Goal: Use online tool/utility: Utilize a website feature to perform a specific function

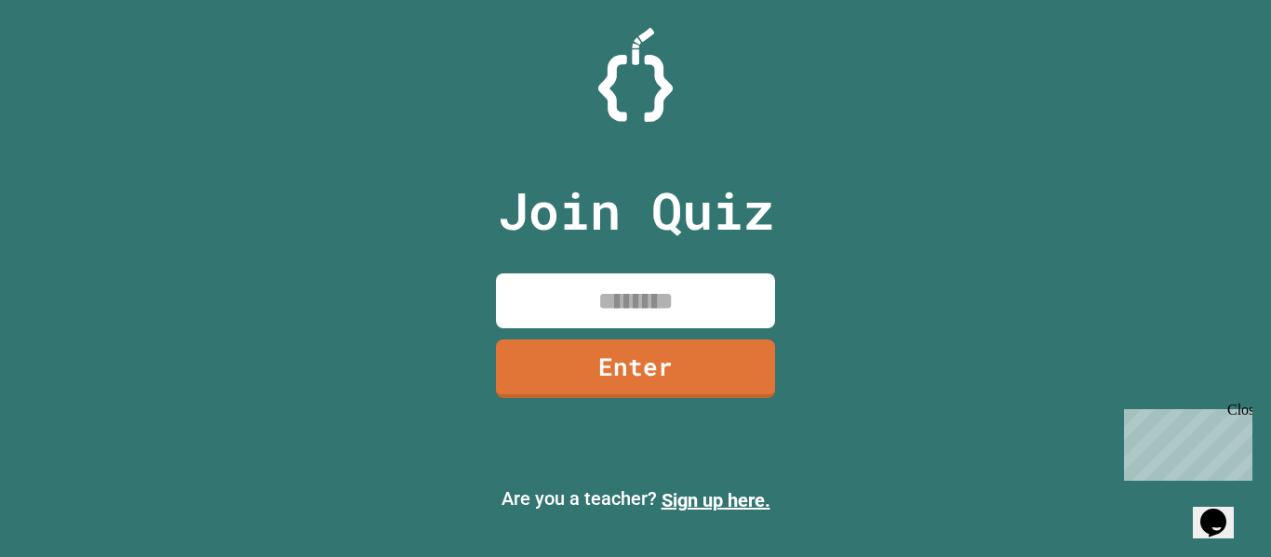
click at [666, 313] on input at bounding box center [635, 300] width 279 height 55
type input "********"
click at [605, 377] on link "Enter" at bounding box center [635, 368] width 279 height 59
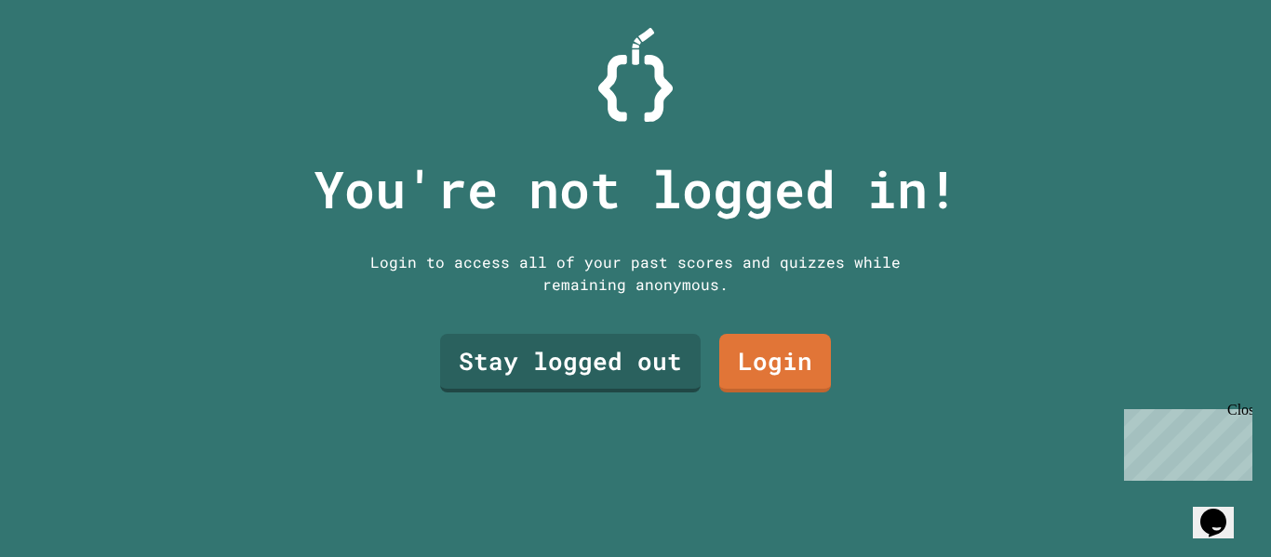
click at [543, 359] on link "Stay logged out" at bounding box center [570, 363] width 260 height 59
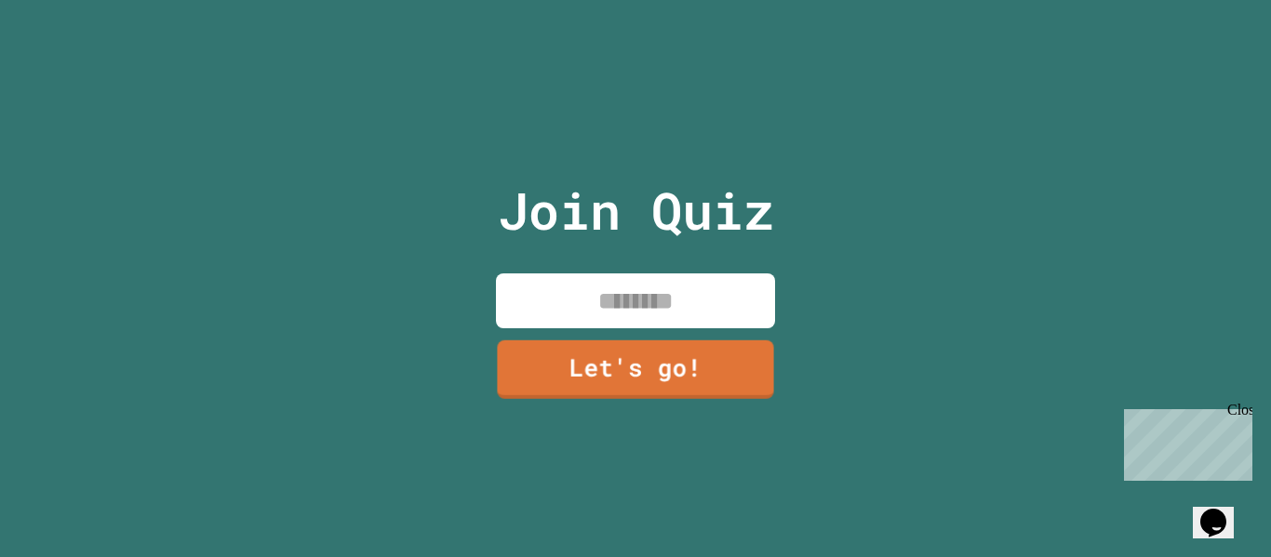
click at [622, 305] on input at bounding box center [635, 300] width 279 height 55
type input "*******"
click at [662, 388] on link "Let's go!" at bounding box center [635, 368] width 279 height 59
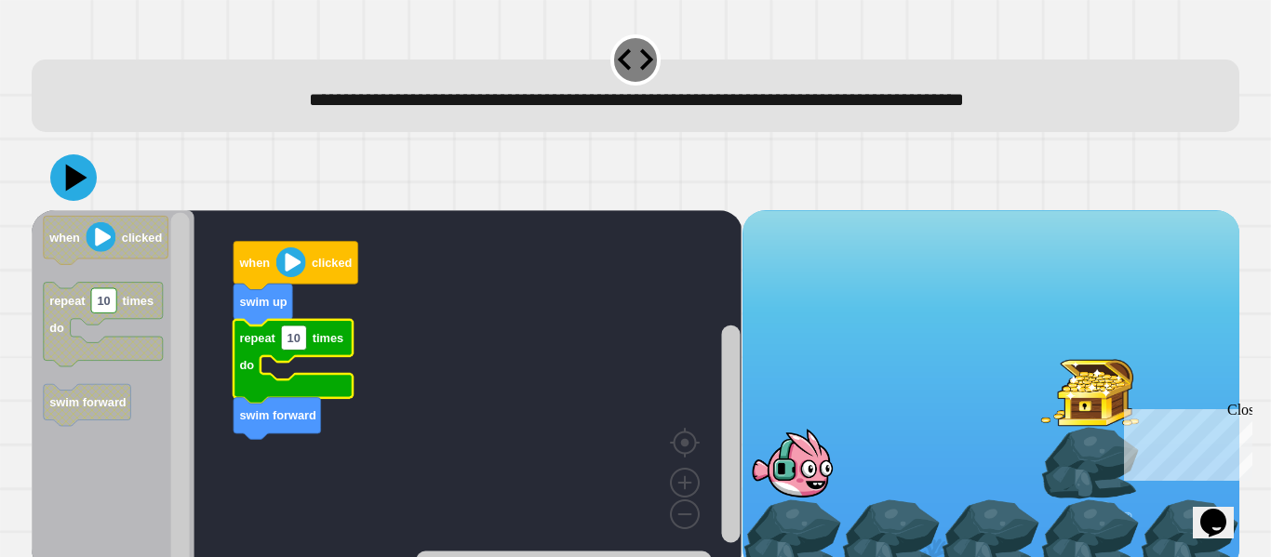
click at [286, 272] on image "Blockly Workspace" at bounding box center [291, 262] width 30 height 30
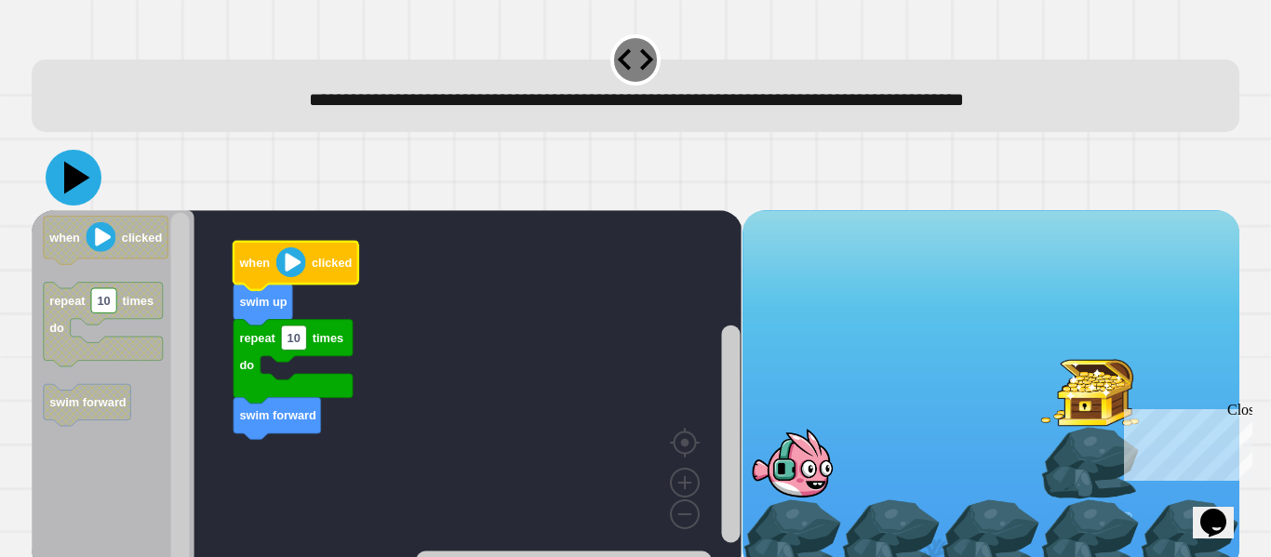
click at [58, 178] on icon at bounding box center [74, 178] width 56 height 56
click at [292, 265] on image "Blockly Workspace" at bounding box center [291, 262] width 30 height 30
click at [284, 261] on image "Blockly Workspace" at bounding box center [291, 262] width 30 height 30
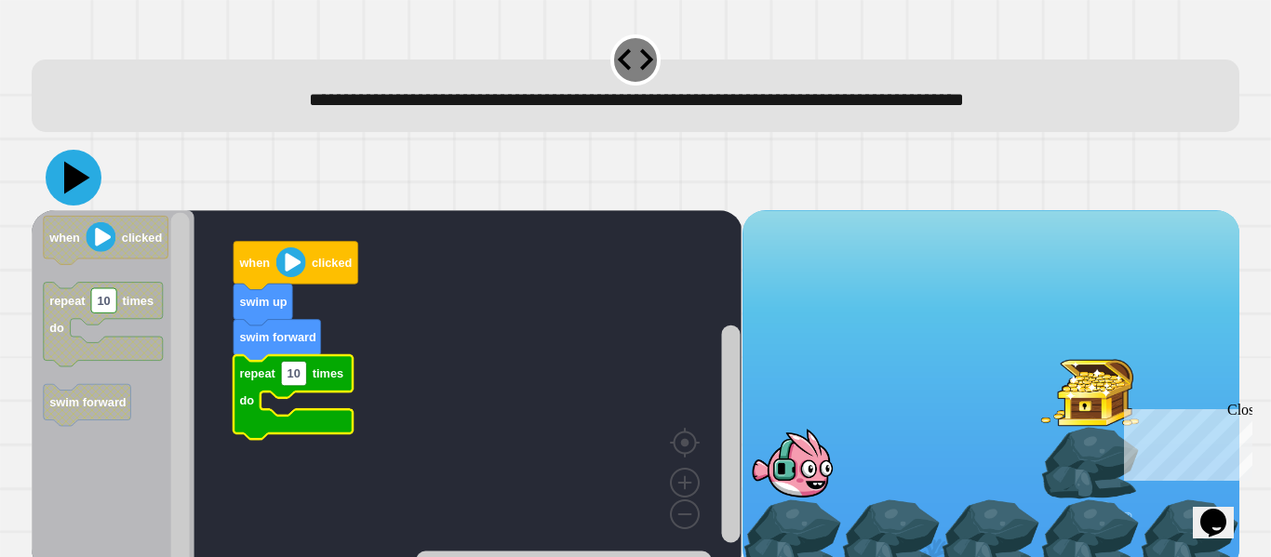
click at [85, 178] on icon at bounding box center [74, 178] width 56 height 56
click at [291, 263] on image "Blockly Workspace" at bounding box center [291, 262] width 30 height 30
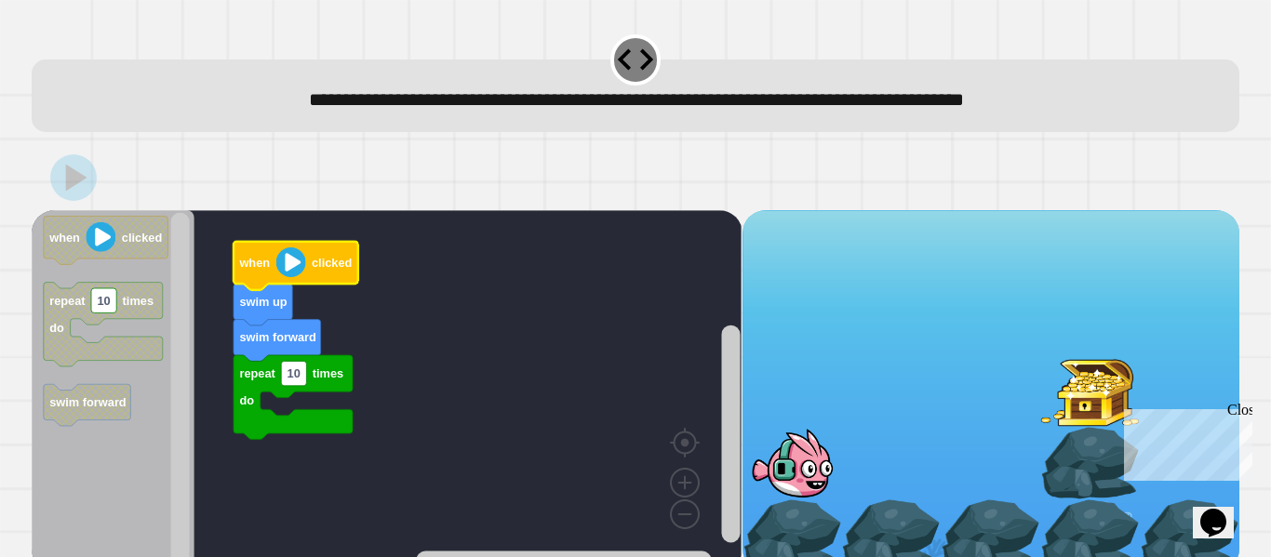
click at [289, 262] on image "Blockly Workspace" at bounding box center [291, 262] width 30 height 30
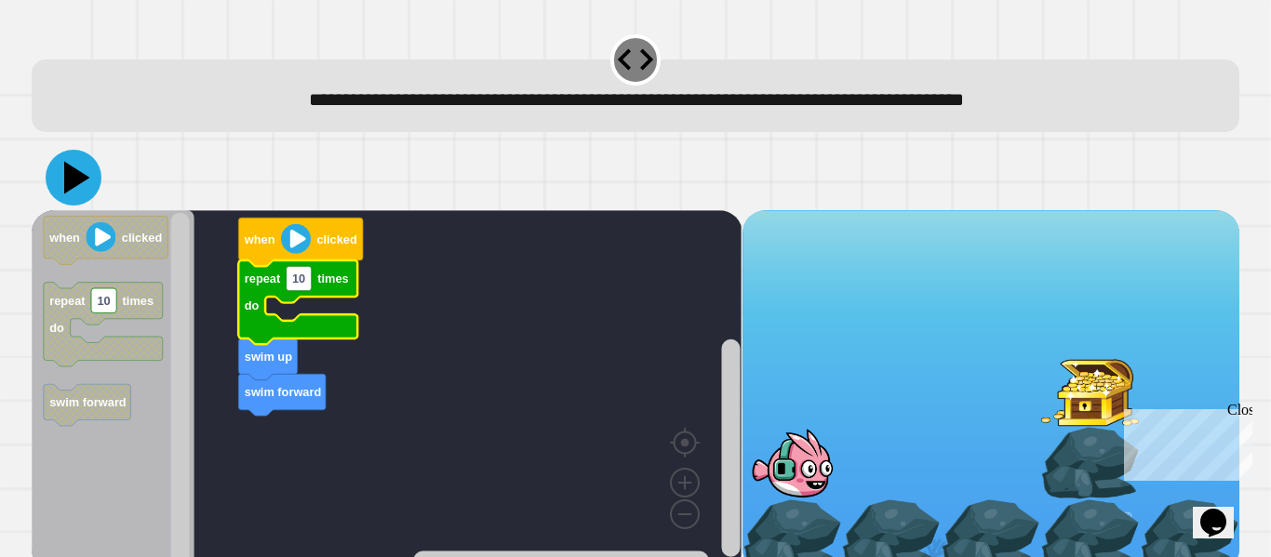
click at [57, 169] on icon at bounding box center [74, 178] width 56 height 56
click at [289, 233] on image "Blockly Workspace" at bounding box center [296, 239] width 30 height 30
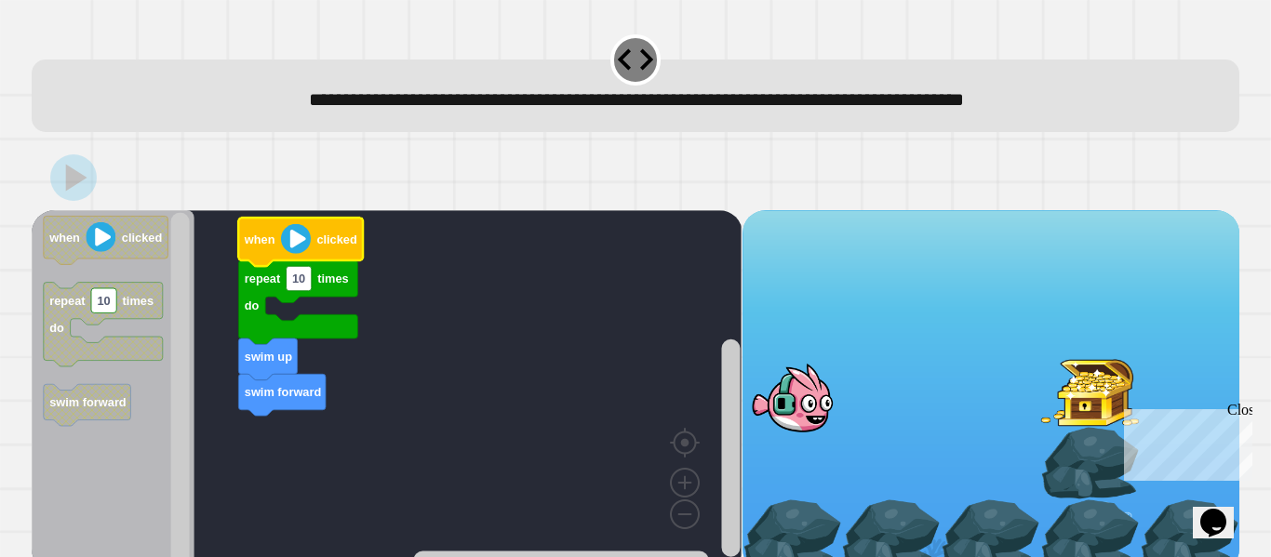
click at [295, 242] on image "Blockly Workspace" at bounding box center [296, 239] width 30 height 30
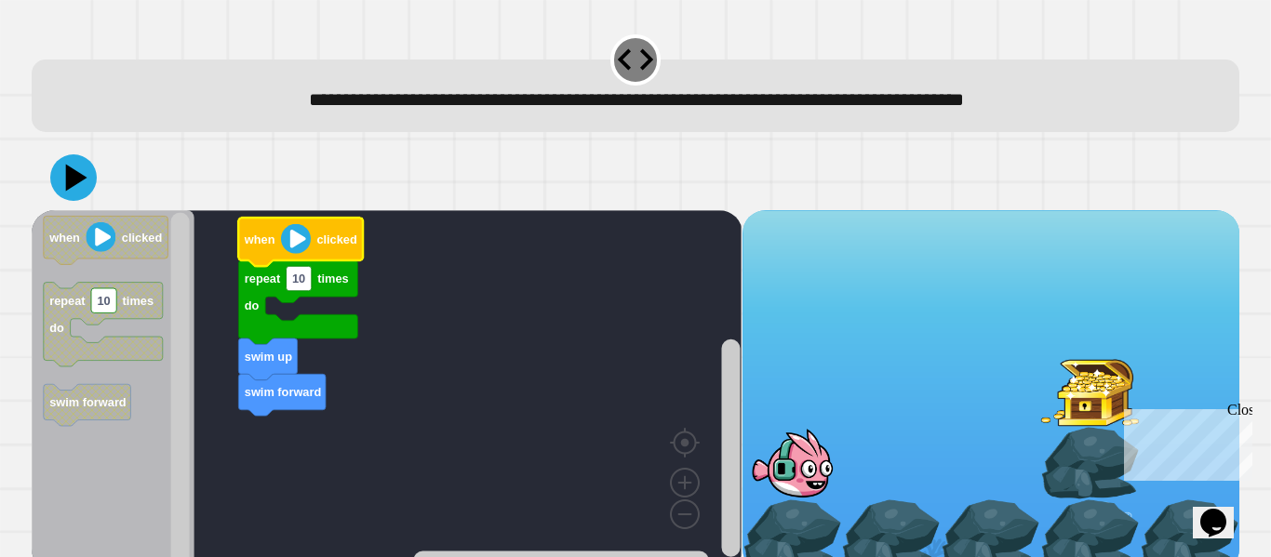
click at [474, 335] on rect "Blockly Workspace" at bounding box center [387, 390] width 710 height 361
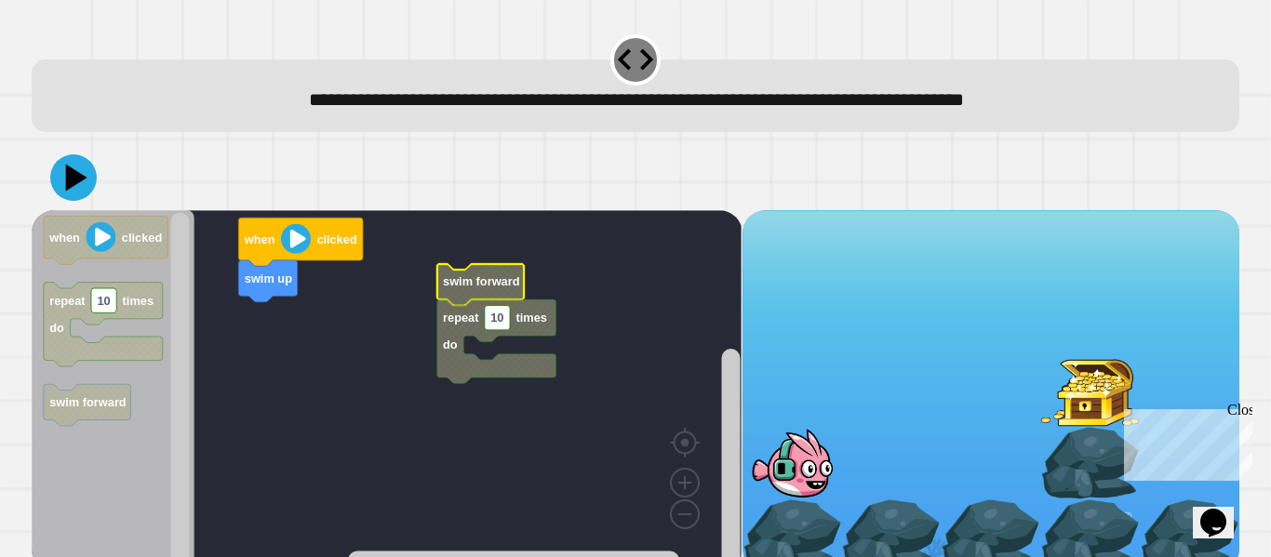
click at [260, 379] on rect "Blockly Workspace" at bounding box center [387, 390] width 710 height 361
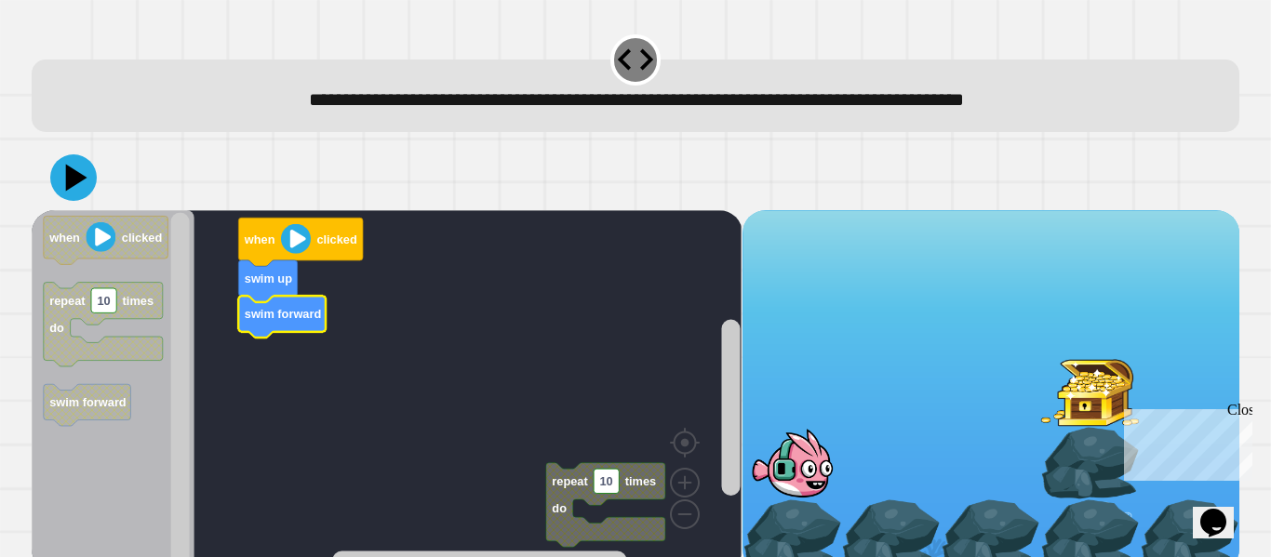
click at [633, 479] on g "repeat 10 times do when clicked swim up swim forward" at bounding box center [395, 390] width 727 height 361
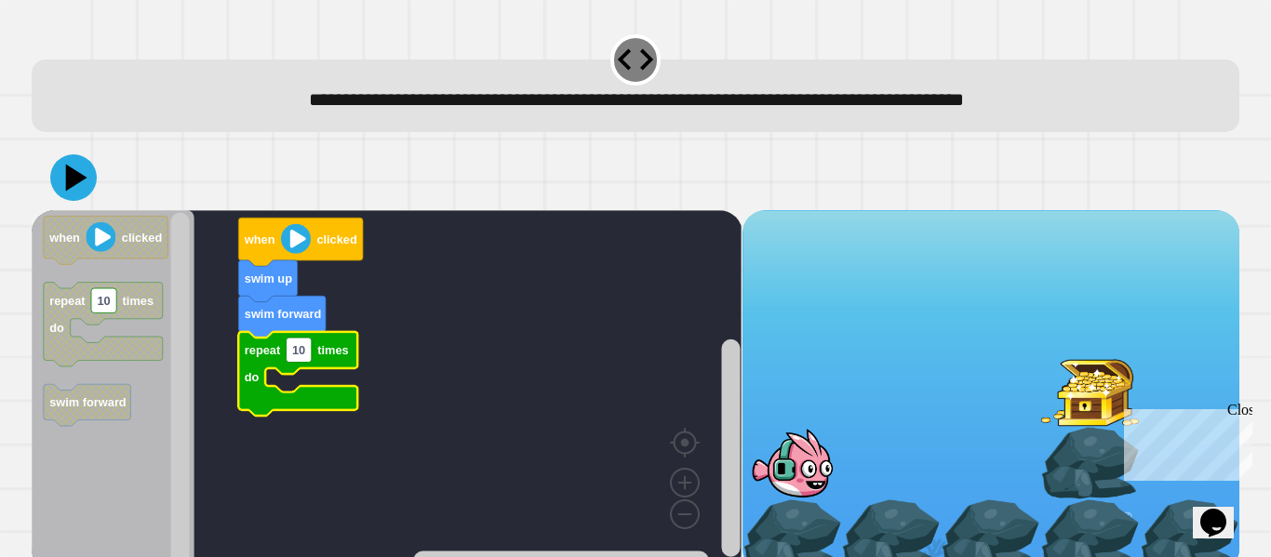
click at [304, 249] on image "Blockly Workspace" at bounding box center [296, 239] width 30 height 30
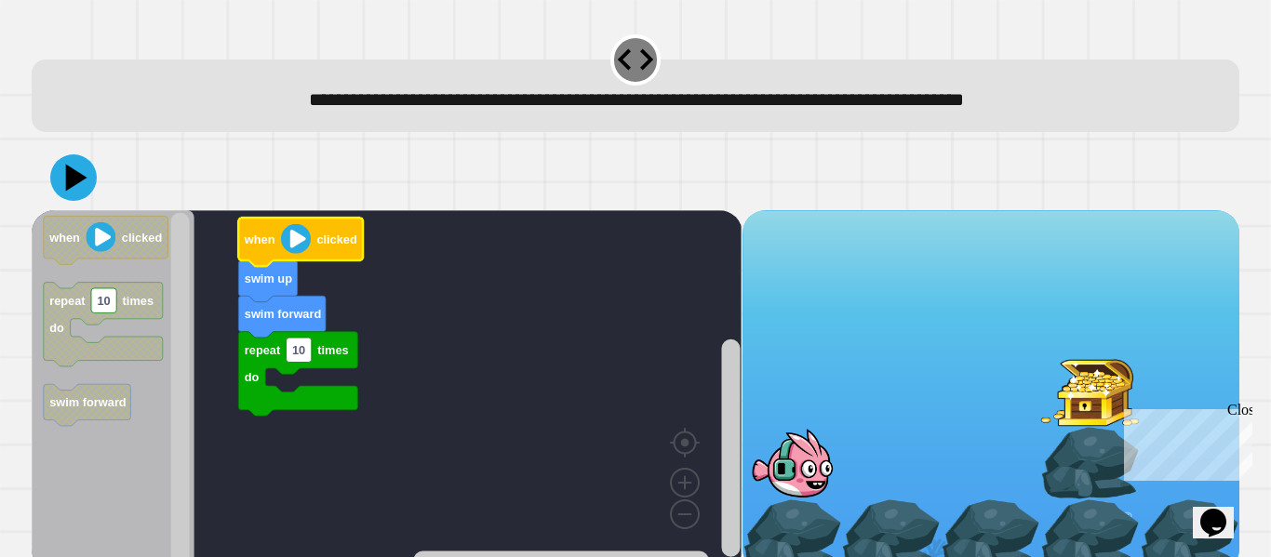
click at [298, 246] on image "Blockly Workspace" at bounding box center [296, 239] width 30 height 30
click at [66, 171] on icon at bounding box center [73, 177] width 47 height 47
click at [293, 244] on image "Blockly Workspace" at bounding box center [296, 239] width 30 height 30
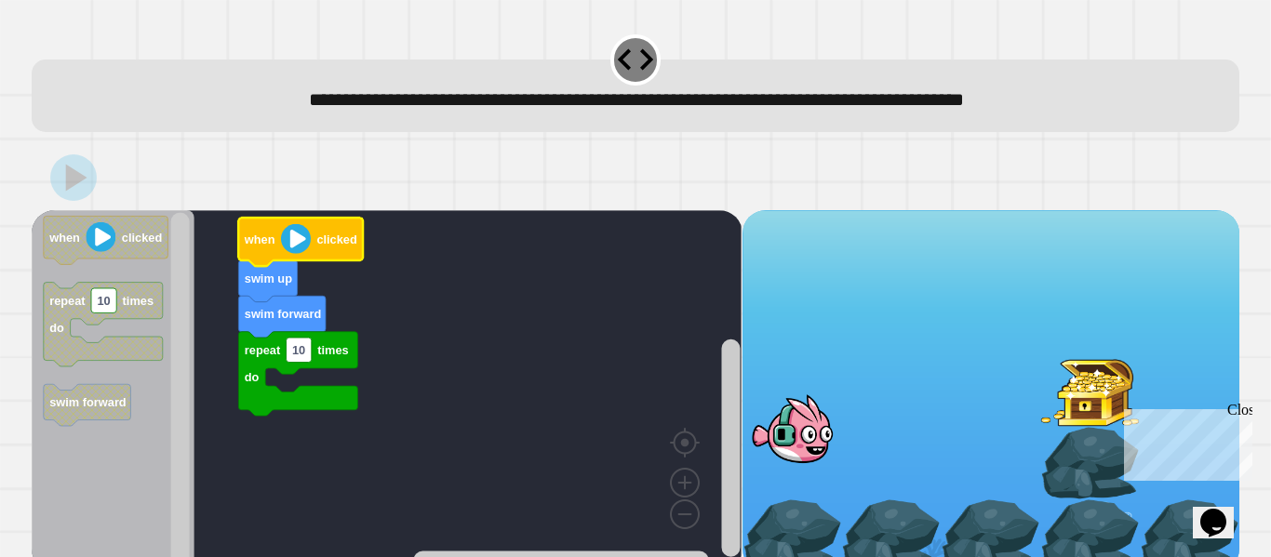
click at [290, 240] on image "Blockly Workspace" at bounding box center [296, 239] width 30 height 30
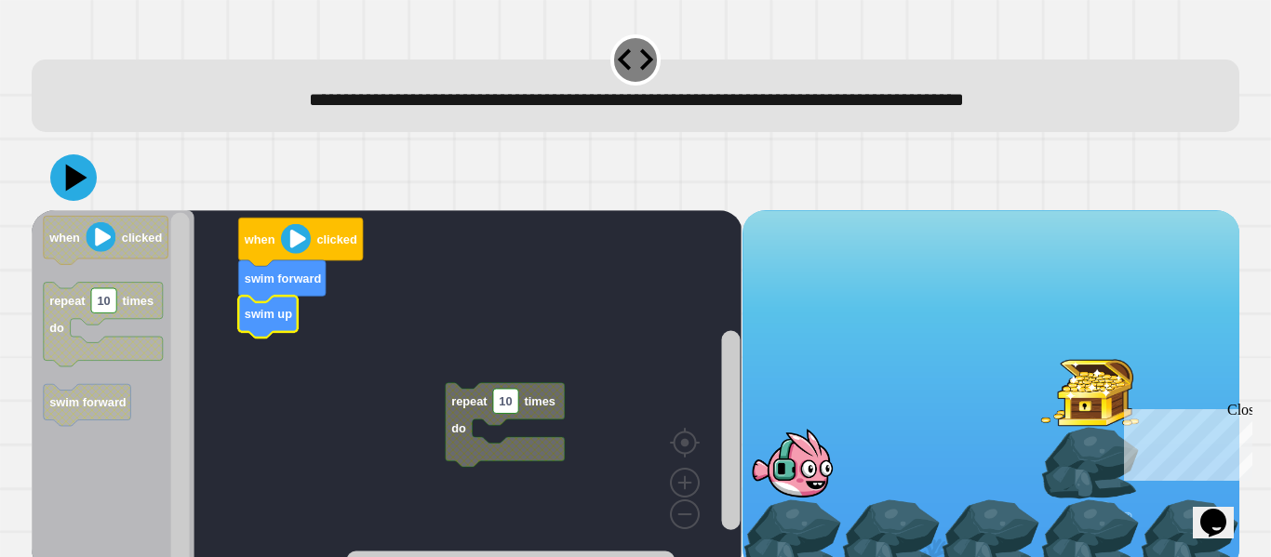
click at [493, 473] on rect "Blockly Workspace" at bounding box center [387, 390] width 710 height 361
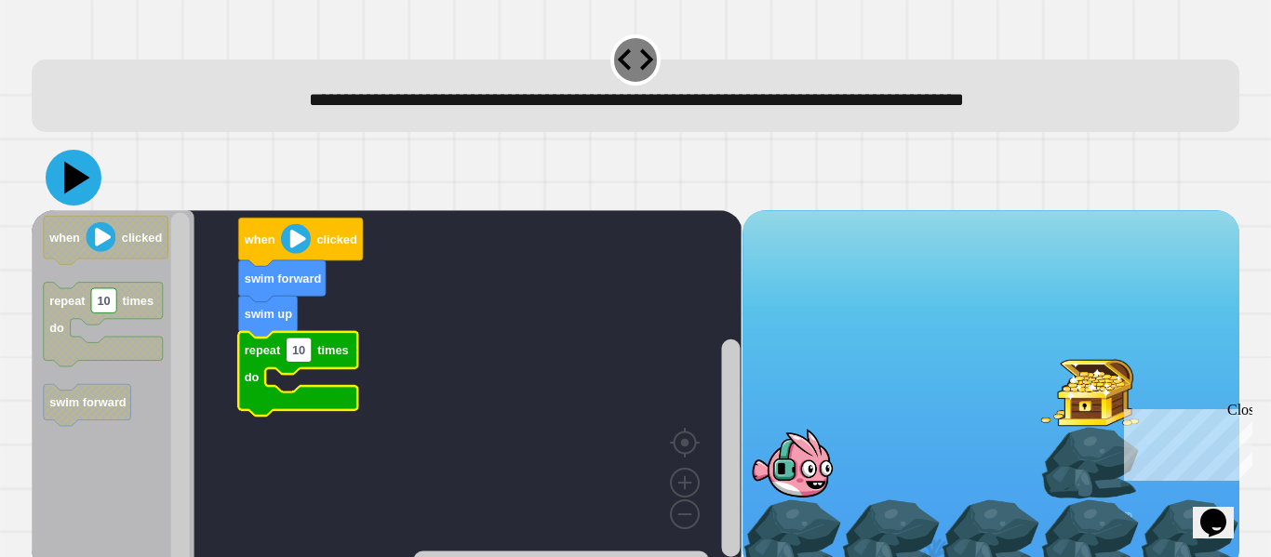
click at [81, 180] on icon at bounding box center [77, 178] width 26 height 33
click at [300, 243] on image "Blockly Workspace" at bounding box center [296, 239] width 30 height 30
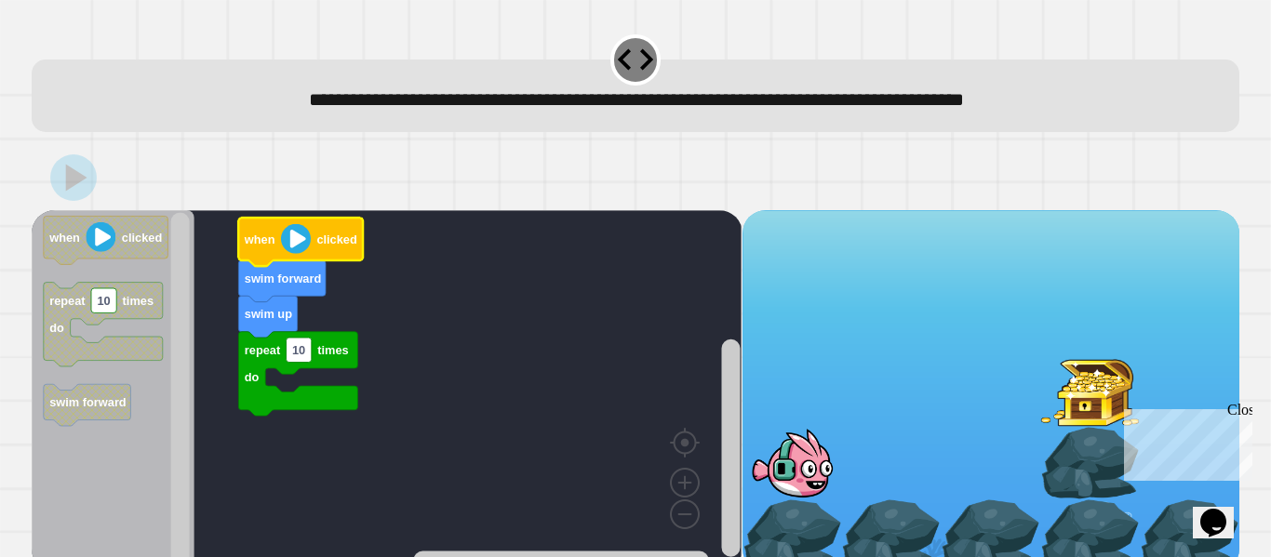
click at [293, 240] on image "Blockly Workspace" at bounding box center [296, 239] width 30 height 30
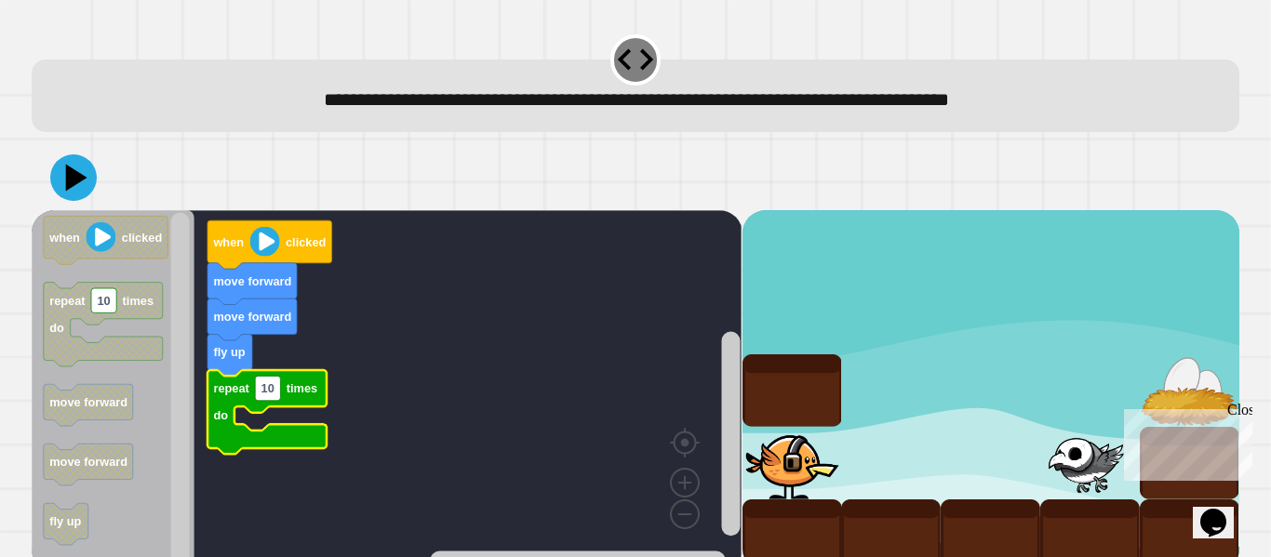
click at [262, 246] on image "Blockly Workspace" at bounding box center [265, 242] width 30 height 30
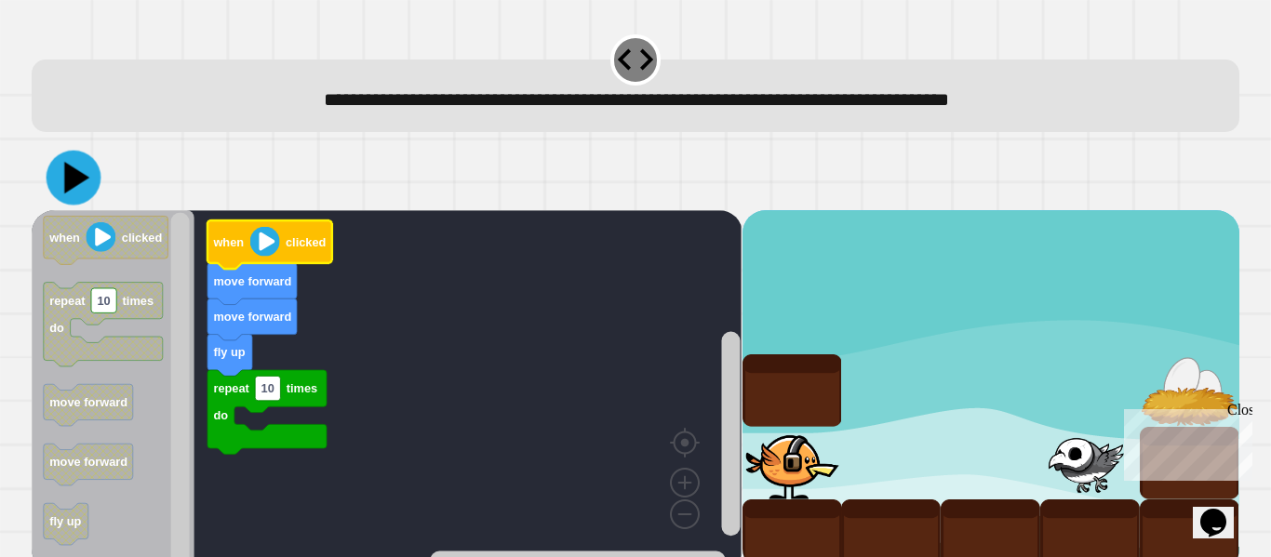
click at [69, 168] on icon at bounding box center [76, 178] width 25 height 32
click at [263, 243] on image "Blockly Workspace" at bounding box center [265, 242] width 30 height 30
click at [262, 242] on image "Blockly Workspace" at bounding box center [265, 242] width 30 height 30
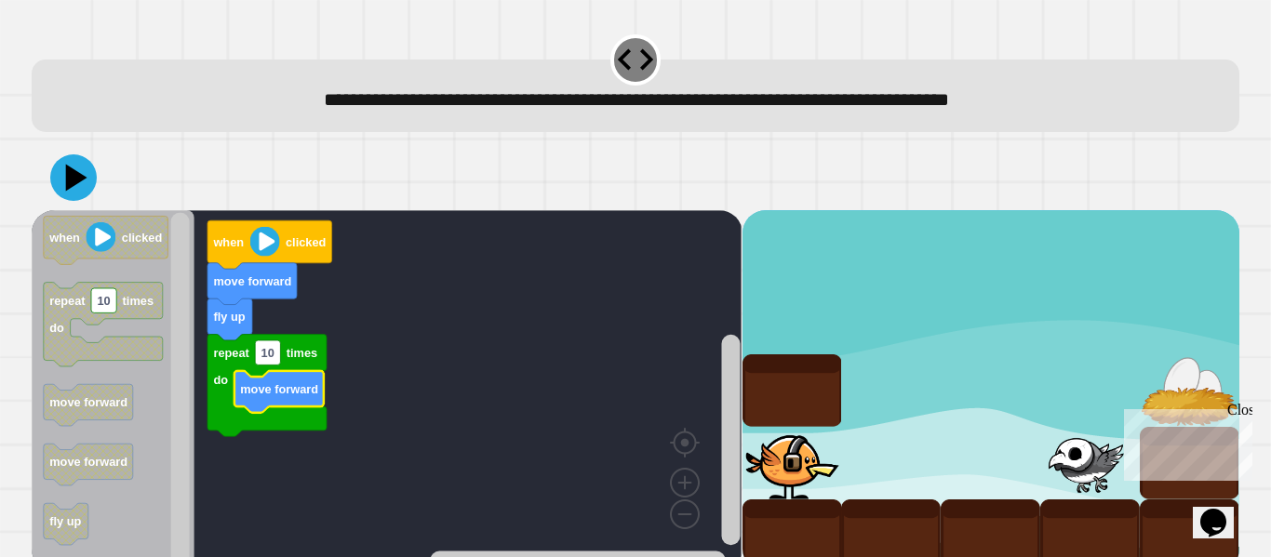
click at [268, 245] on image "Blockly Workspace" at bounding box center [265, 242] width 30 height 30
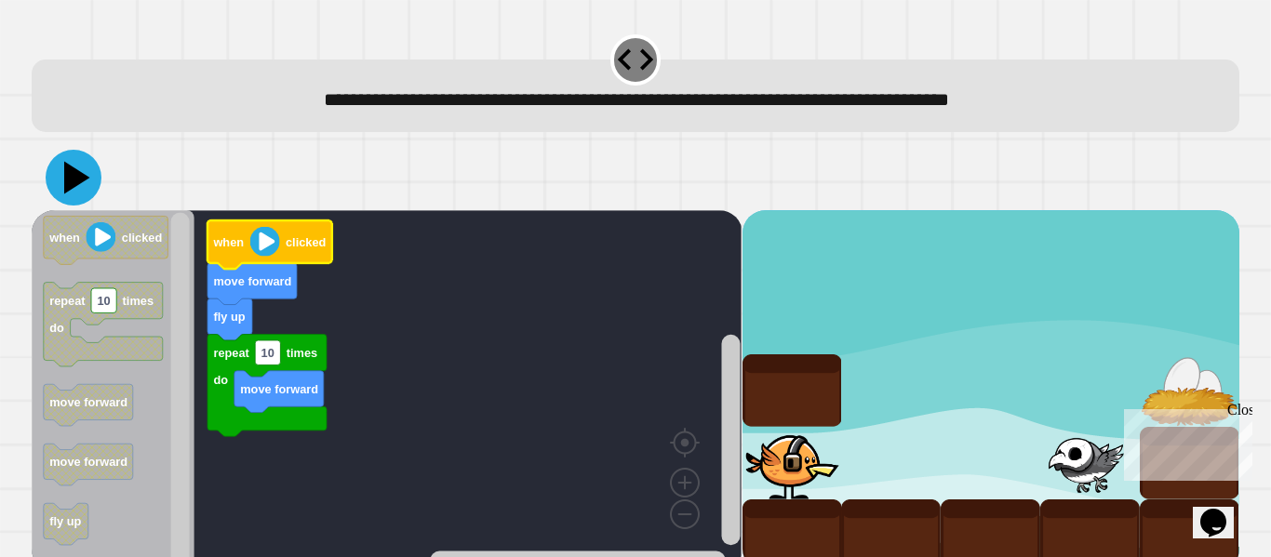
click at [73, 182] on icon at bounding box center [77, 178] width 26 height 33
click at [259, 244] on image "Blockly Workspace" at bounding box center [265, 242] width 30 height 30
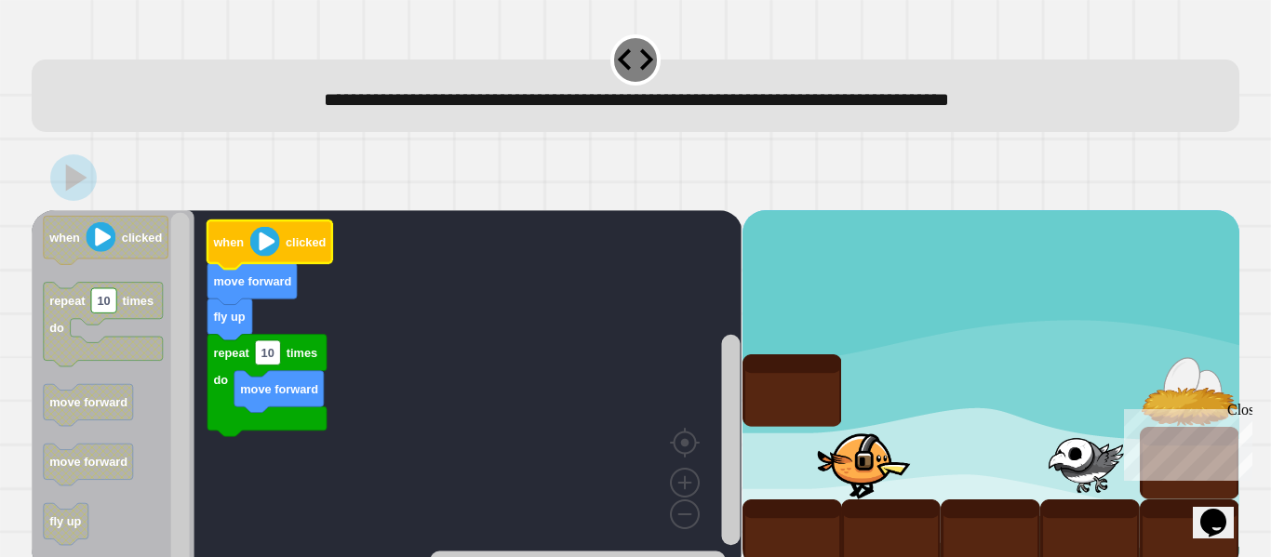
click at [261, 241] on image "Blockly Workspace" at bounding box center [265, 242] width 30 height 30
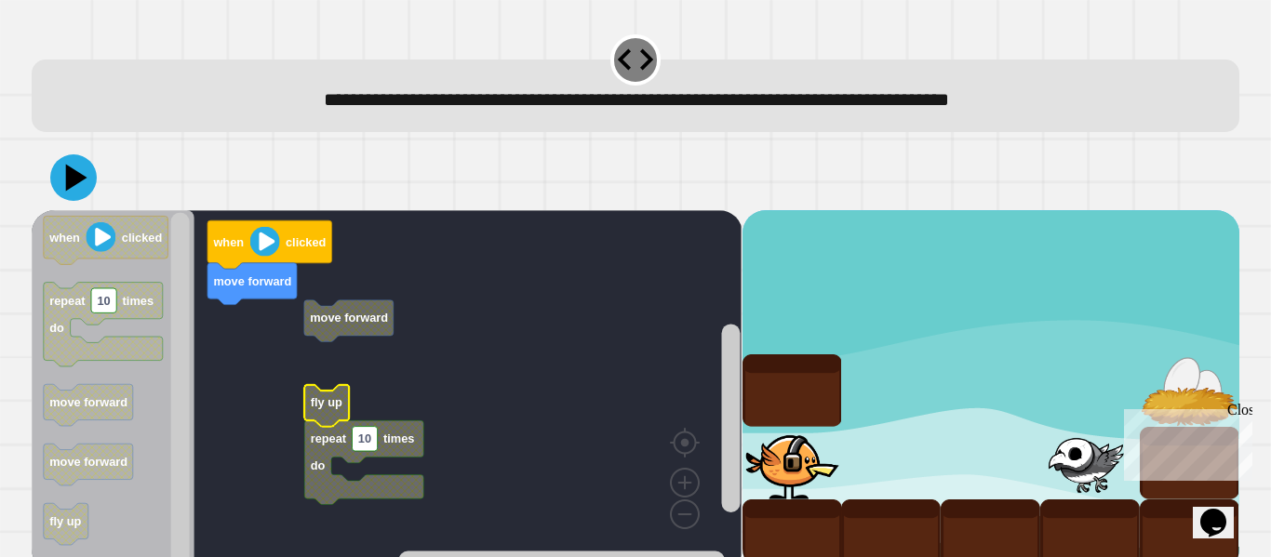
click at [346, 337] on g "when clicked move forward move forward fly up repeat 10 times do" at bounding box center [395, 390] width 727 height 361
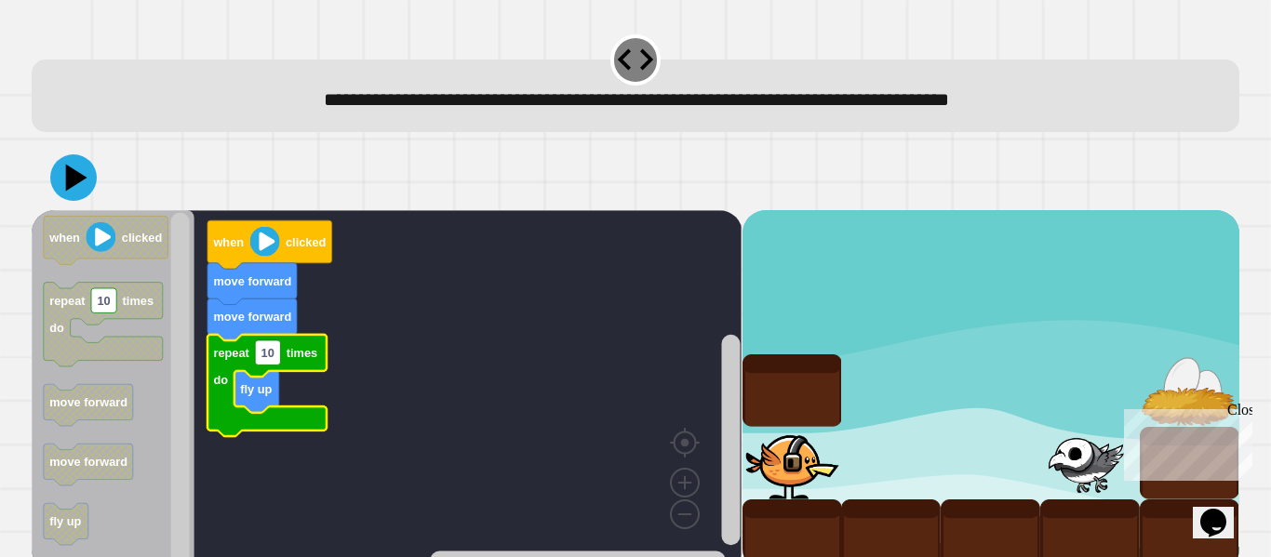
click at [259, 241] on image "Blockly Workspace" at bounding box center [265, 242] width 30 height 30
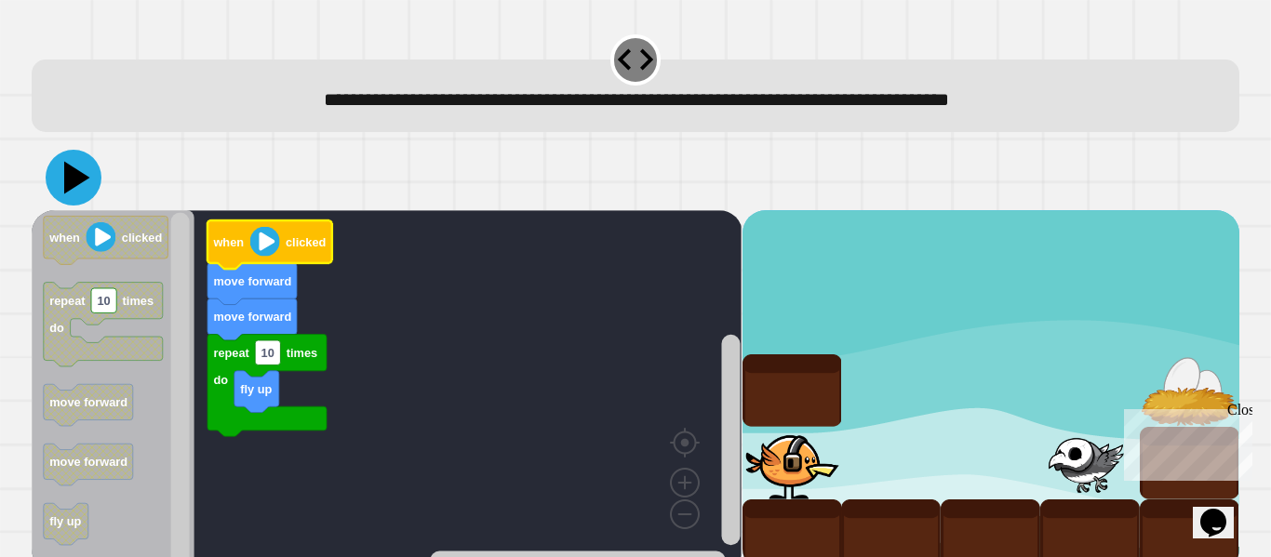
click at [81, 166] on icon at bounding box center [74, 178] width 56 height 56
click at [260, 241] on image "Blockly Workspace" at bounding box center [265, 242] width 30 height 30
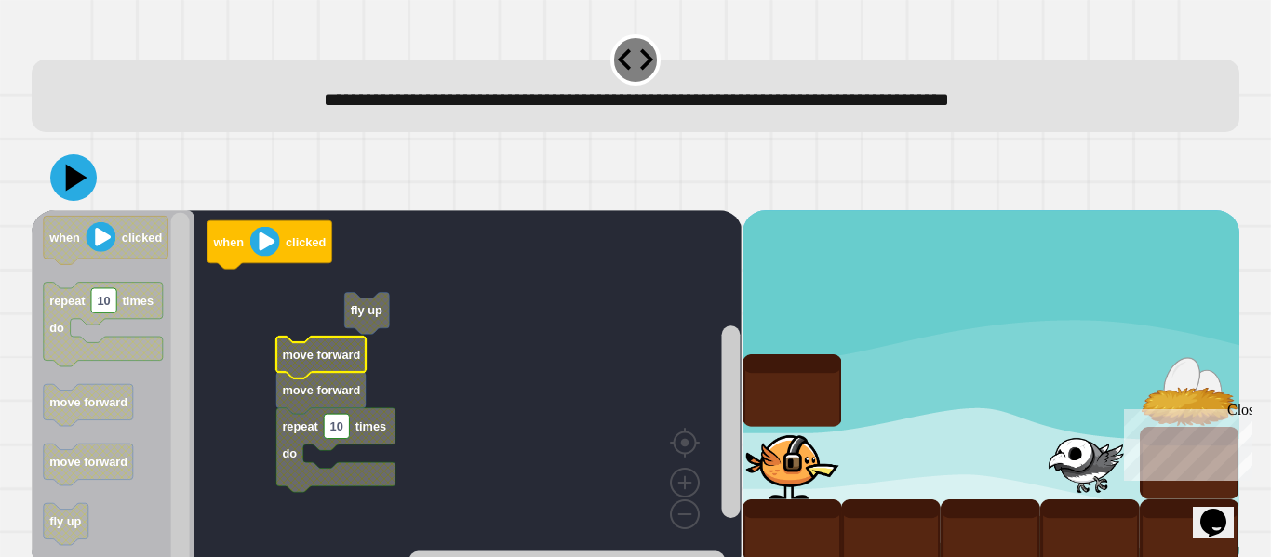
click at [377, 311] on g "when clicked fly up move forward move forward repeat 10 times do" at bounding box center [395, 390] width 727 height 361
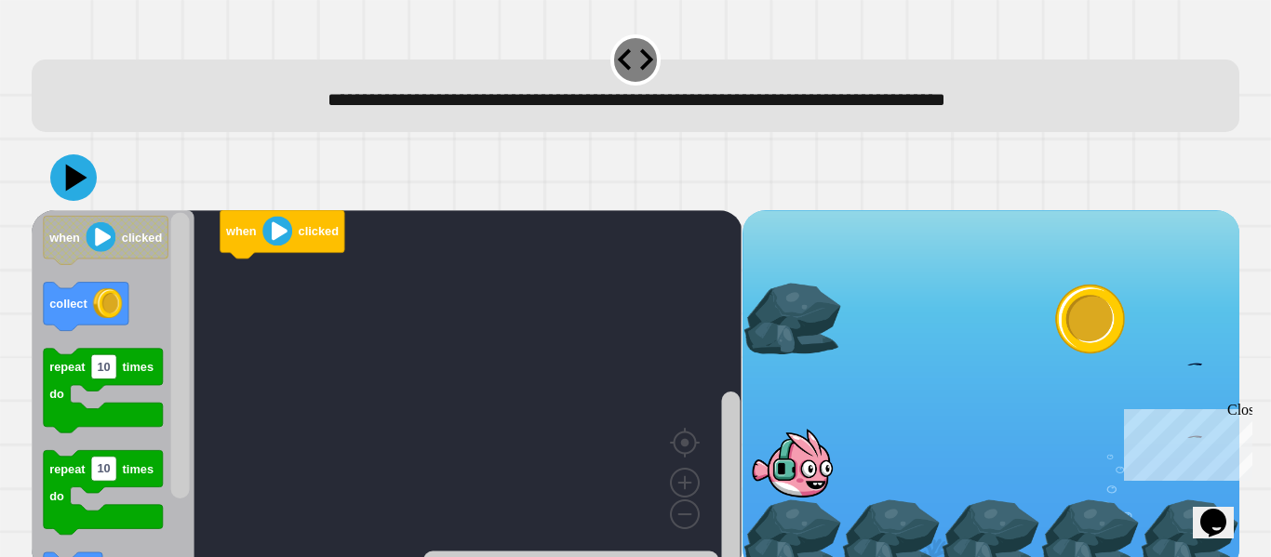
scroll to position [22, 0]
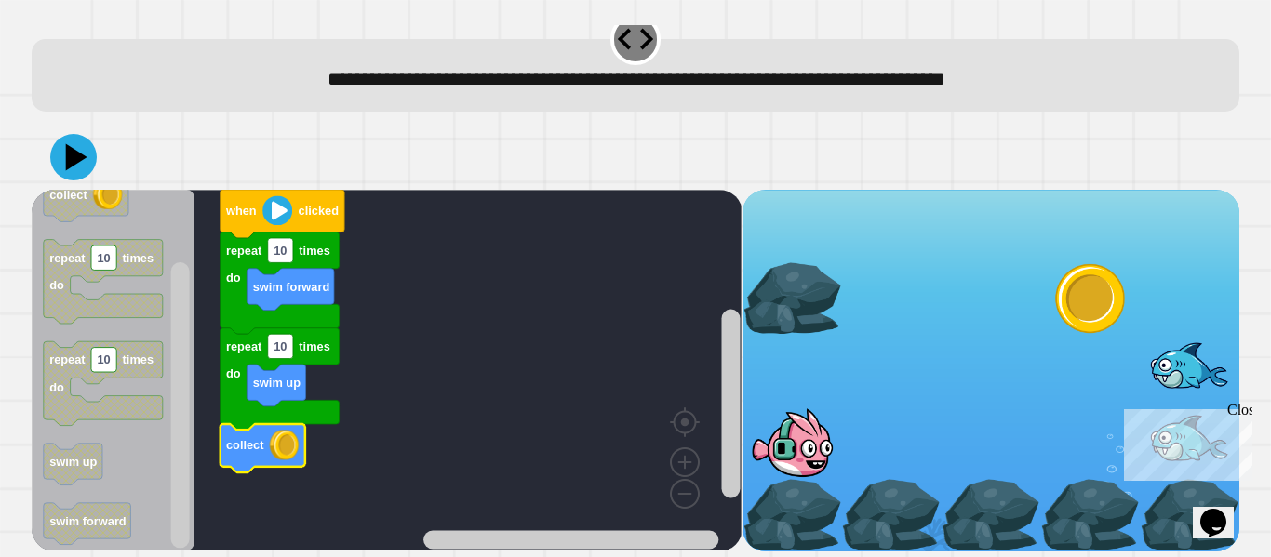
click at [277, 211] on image "Blockly Workspace" at bounding box center [277, 210] width 30 height 30
click at [97, 158] on div at bounding box center [635, 157] width 1207 height 65
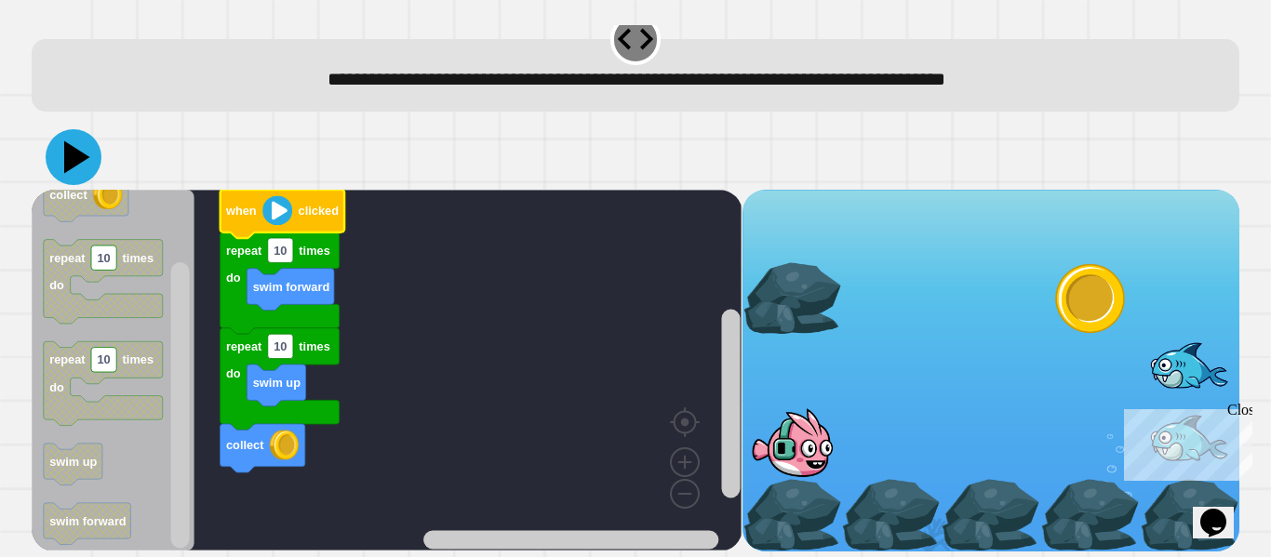
click at [79, 153] on icon at bounding box center [77, 157] width 26 height 33
click at [278, 208] on image "Blockly Workspace" at bounding box center [277, 210] width 30 height 30
click at [270, 207] on image "Blockly Workspace" at bounding box center [277, 210] width 30 height 30
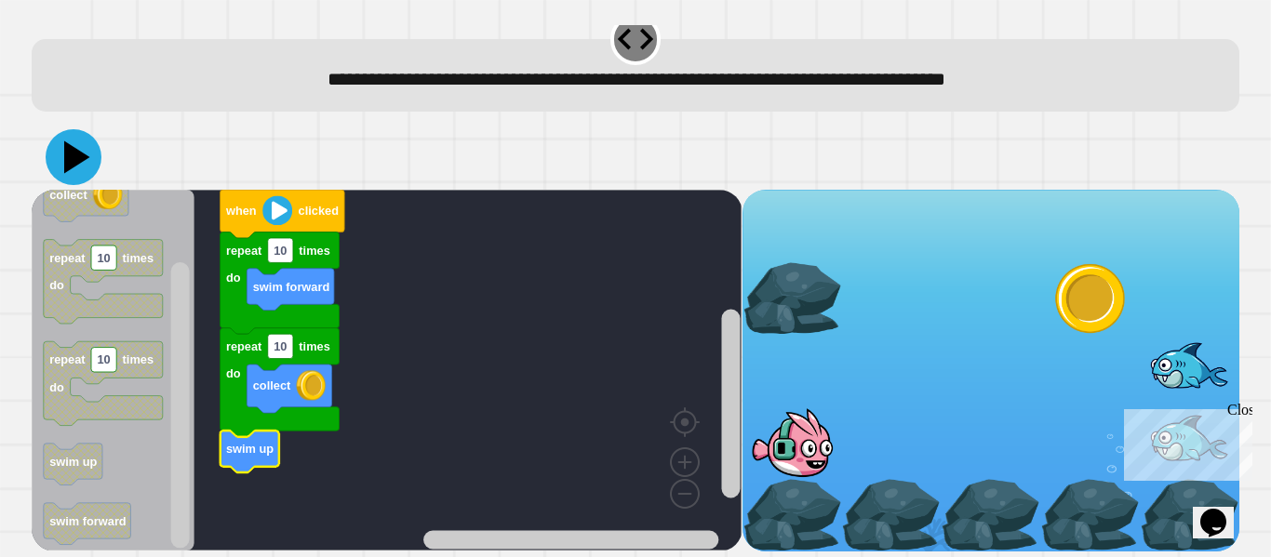
click at [79, 165] on icon at bounding box center [74, 157] width 56 height 56
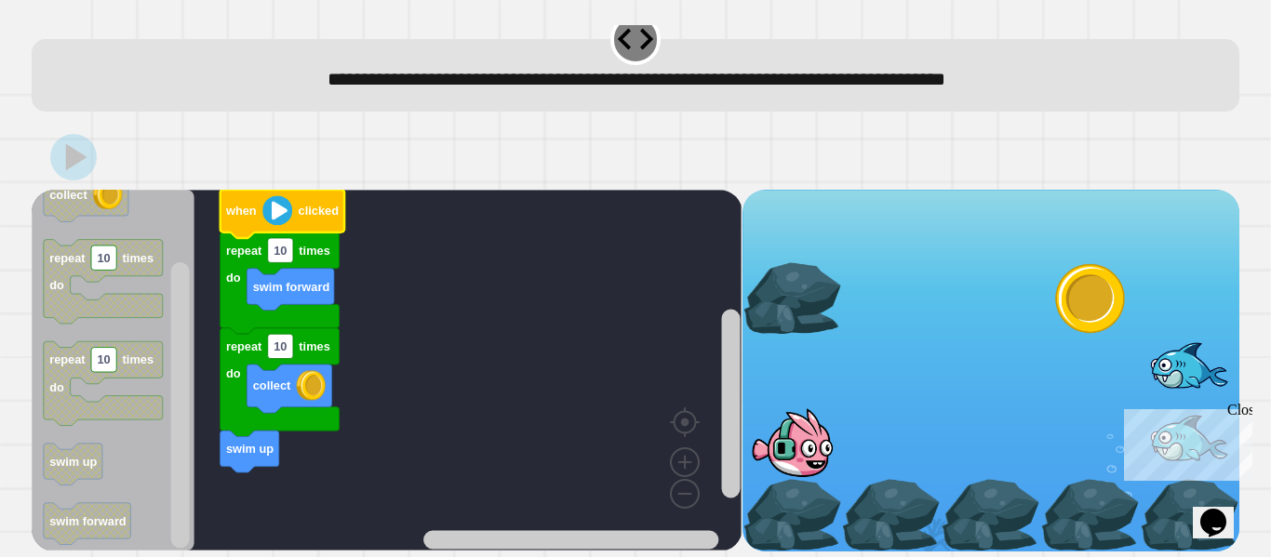
click at [282, 206] on image "Blockly Workspace" at bounding box center [277, 210] width 30 height 30
click at [273, 206] on image "Blockly Workspace" at bounding box center [277, 210] width 30 height 30
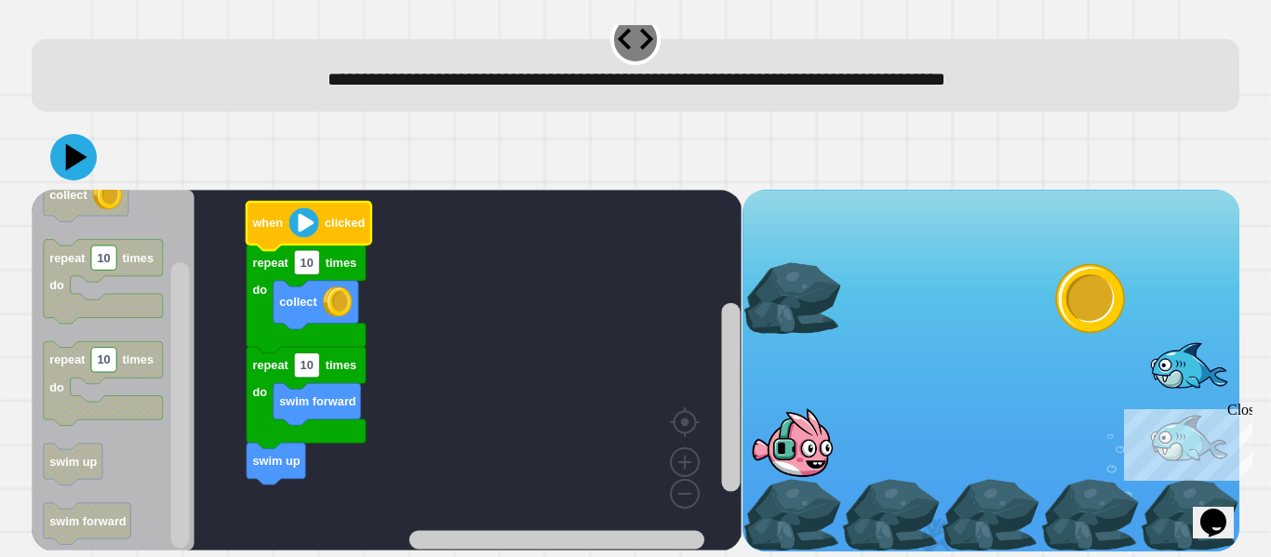
click at [302, 219] on image "Blockly Workspace" at bounding box center [304, 223] width 30 height 30
click at [73, 151] on icon at bounding box center [77, 157] width 26 height 33
click at [300, 222] on image "Blockly Workspace" at bounding box center [304, 223] width 30 height 30
click at [299, 219] on image "Blockly Workspace" at bounding box center [304, 223] width 30 height 30
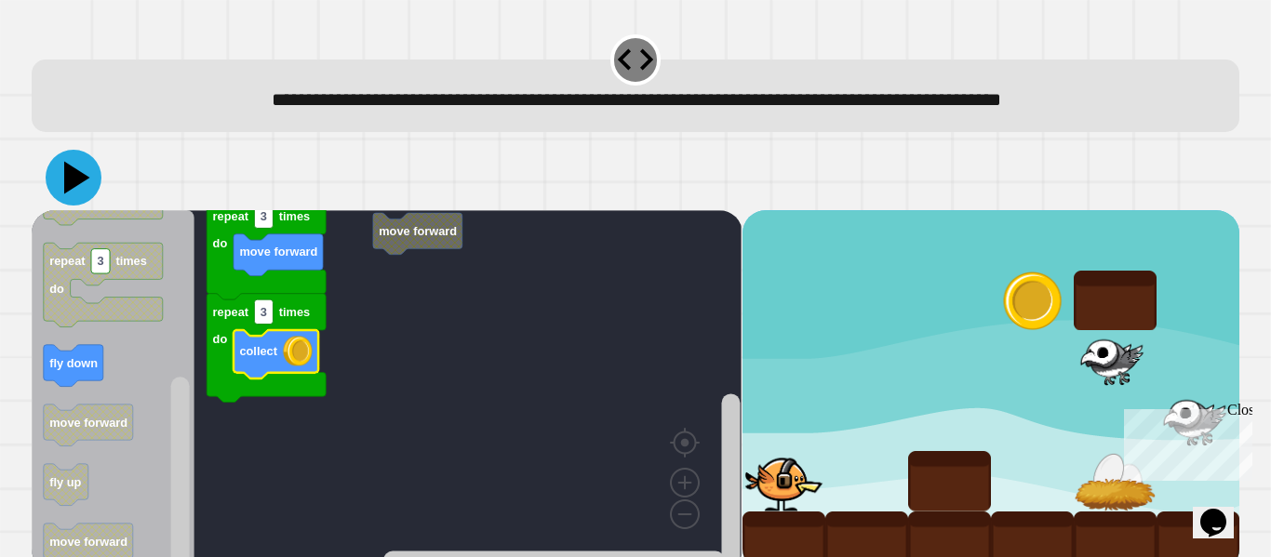
click at [73, 183] on icon at bounding box center [77, 178] width 26 height 33
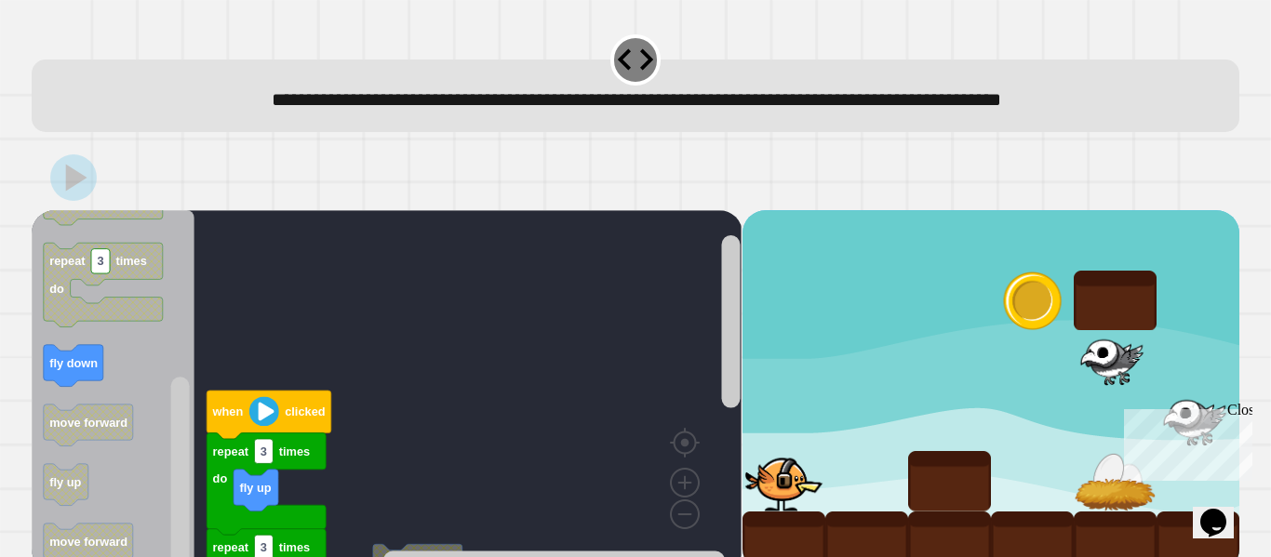
click at [263, 409] on image "Blockly Workspace" at bounding box center [264, 411] width 30 height 30
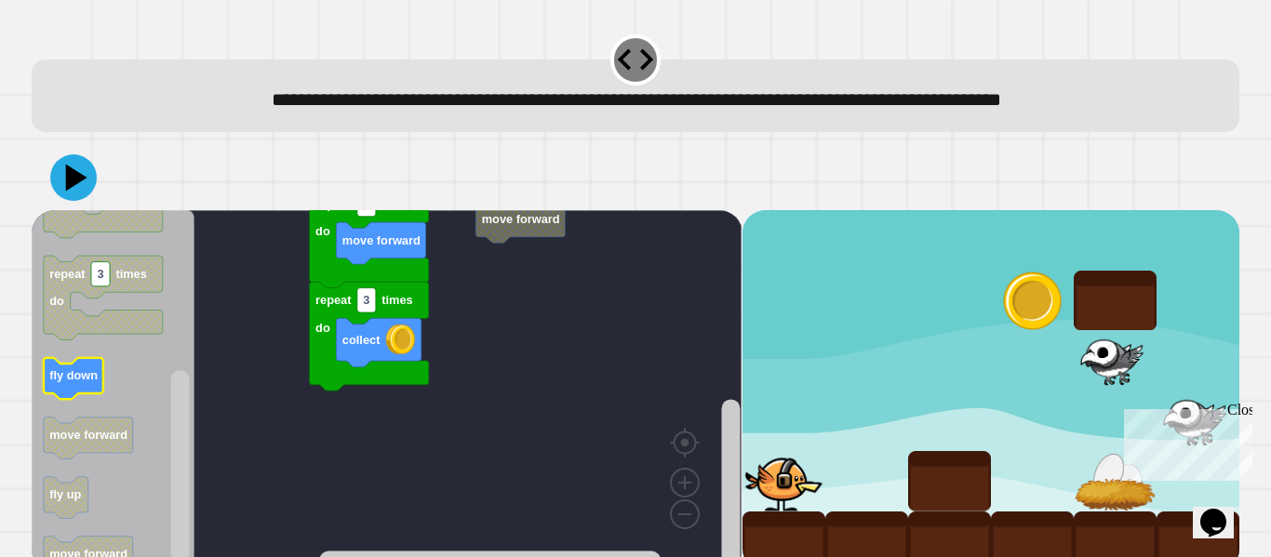
click at [151, 401] on icon "Blockly Workspace" at bounding box center [113, 390] width 163 height 361
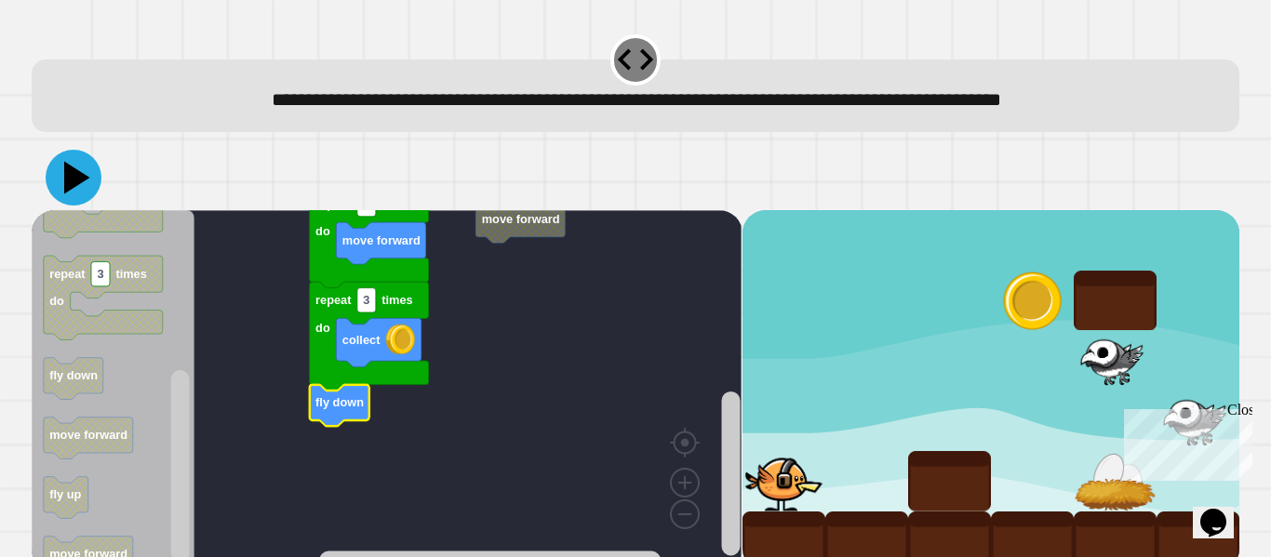
click at [72, 180] on icon at bounding box center [77, 178] width 26 height 33
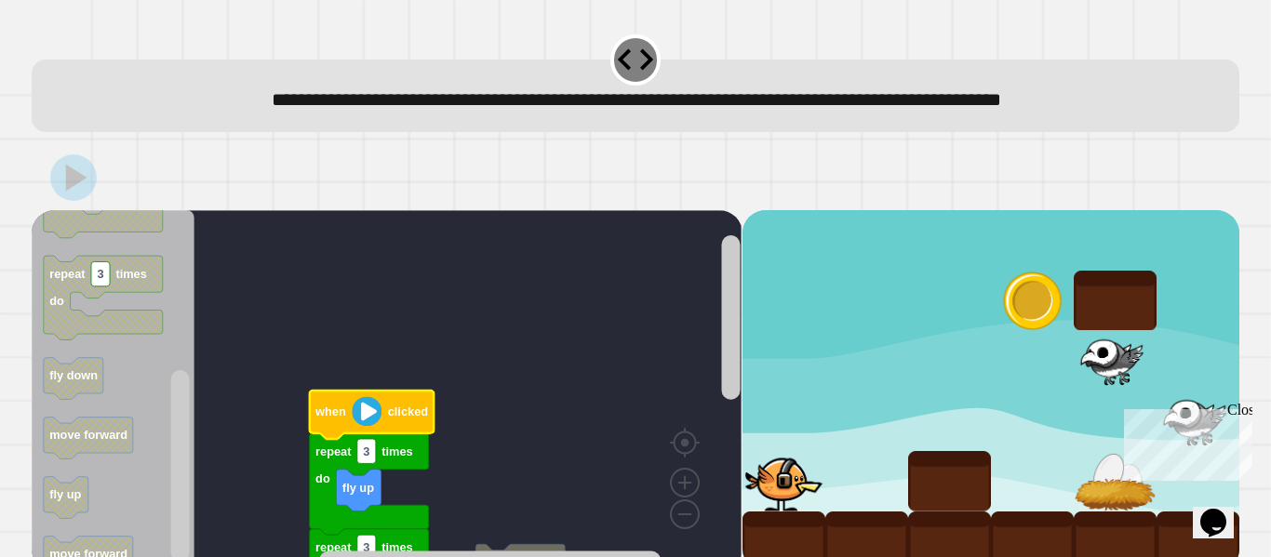
click at [363, 410] on image "Blockly Workspace" at bounding box center [367, 411] width 30 height 30
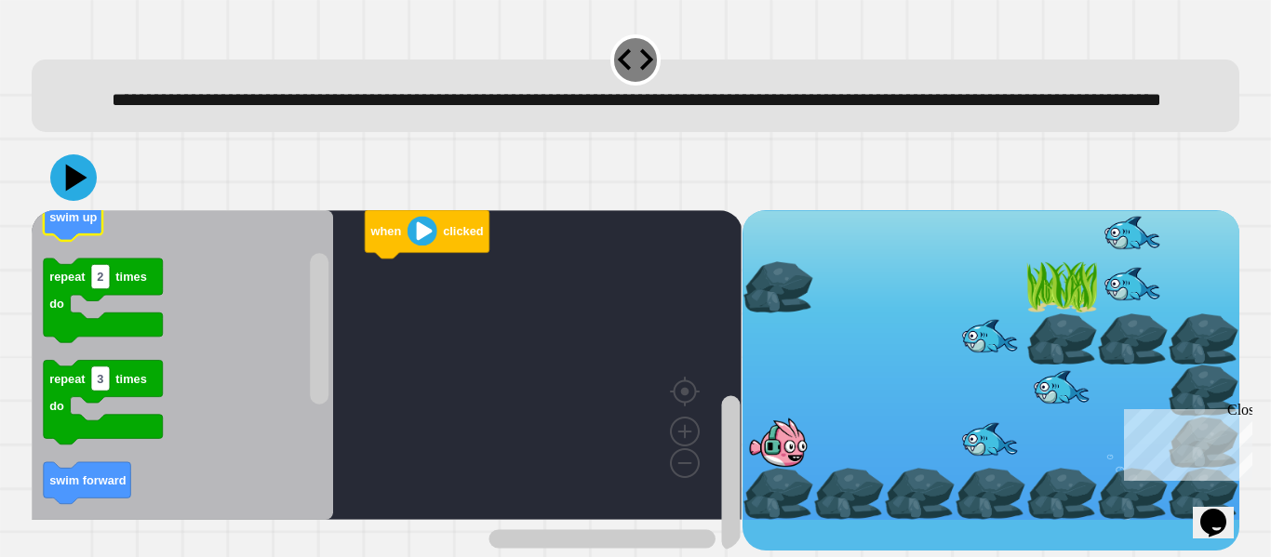
click at [79, 241] on rect "Blockly Workspace" at bounding box center [73, 220] width 59 height 42
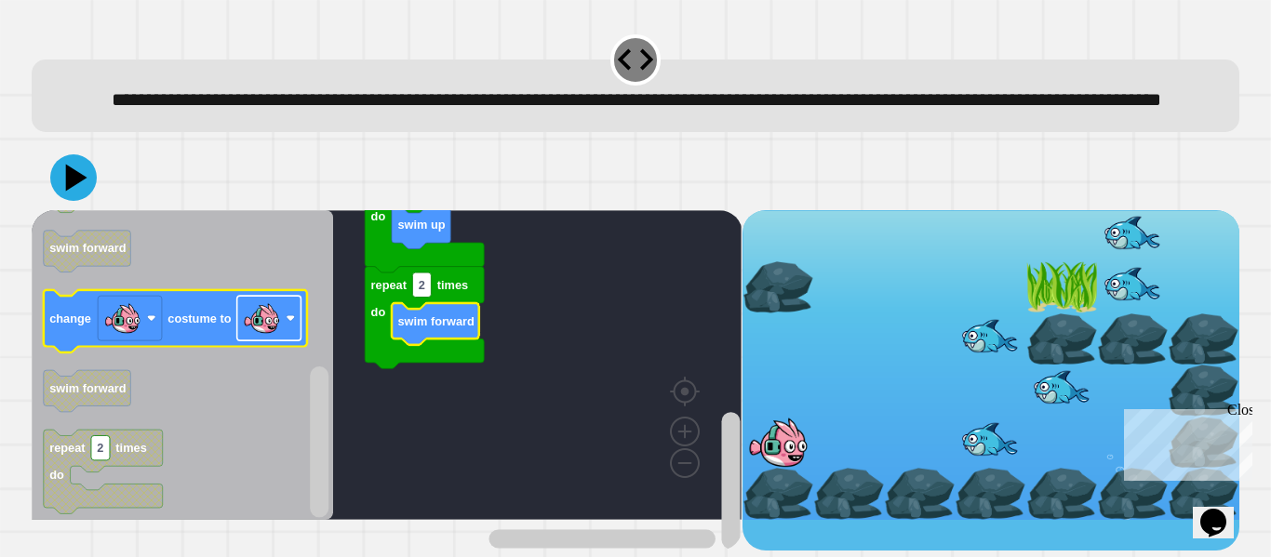
click at [277, 334] on image "Blockly Workspace" at bounding box center [261, 317] width 37 height 37
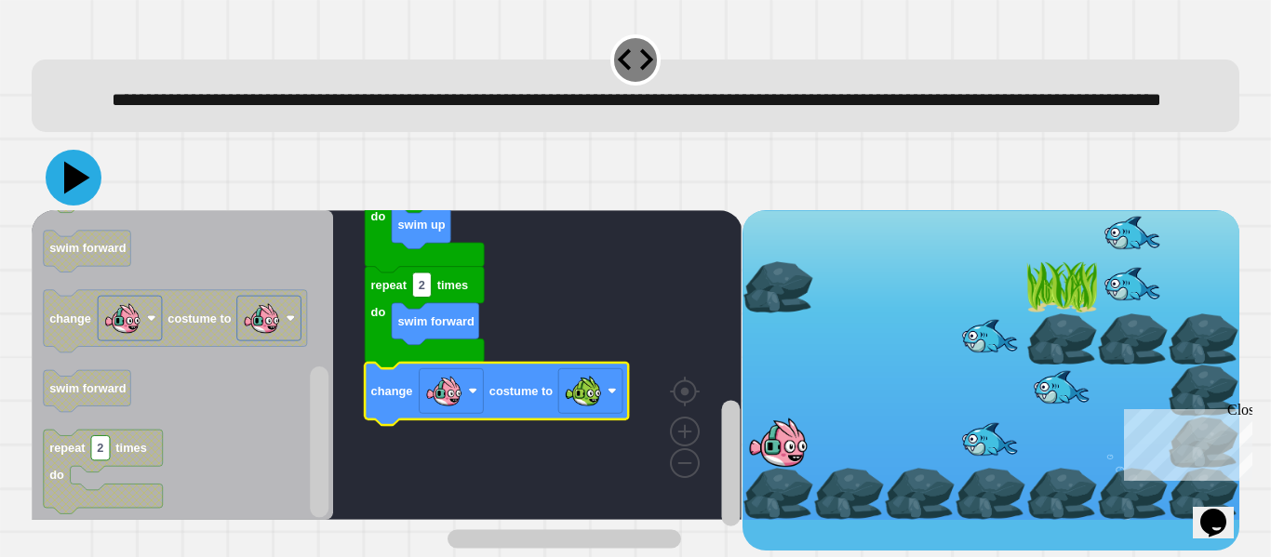
click at [70, 206] on icon at bounding box center [74, 178] width 56 height 56
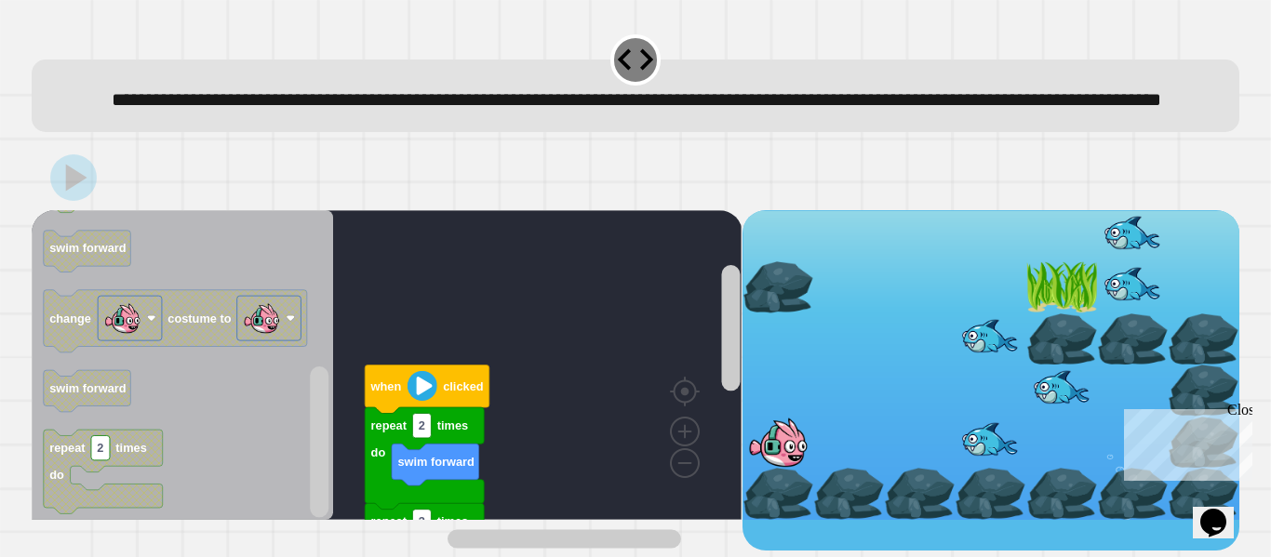
click at [420, 401] on image "Blockly Workspace" at bounding box center [422, 386] width 30 height 30
